Goal: Go to known website: Go to known website

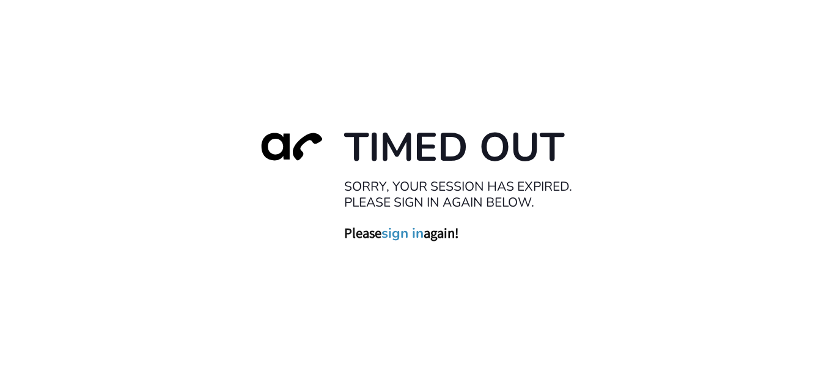
click at [335, 306] on div "Timed Out Sorry, your session has expired. Please sign in again below. Please s…" at bounding box center [417, 185] width 835 height 371
click at [631, 77] on div "Timed Out Sorry, your session has expired. Please sign in again below. Please s…" at bounding box center [417, 185] width 835 height 371
click at [335, 259] on div "Timed Out Sorry, your session has expired. Please sign in again below. Please s…" at bounding box center [417, 185] width 835 height 371
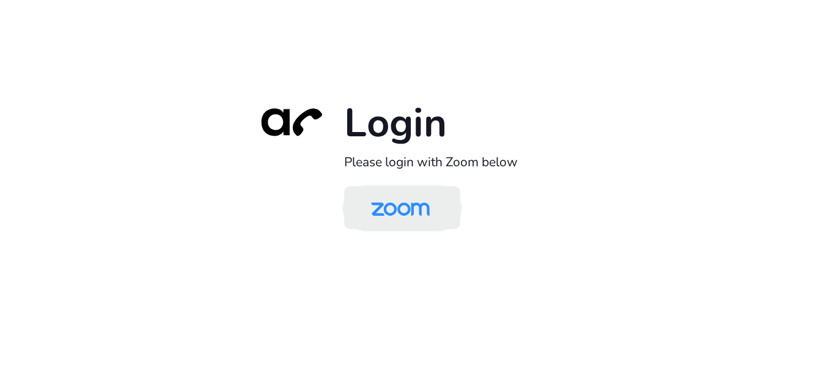
click at [397, 214] on img at bounding box center [400, 209] width 84 height 40
click at [379, 201] on img at bounding box center [400, 209] width 84 height 40
